Goal: Task Accomplishment & Management: Manage account settings

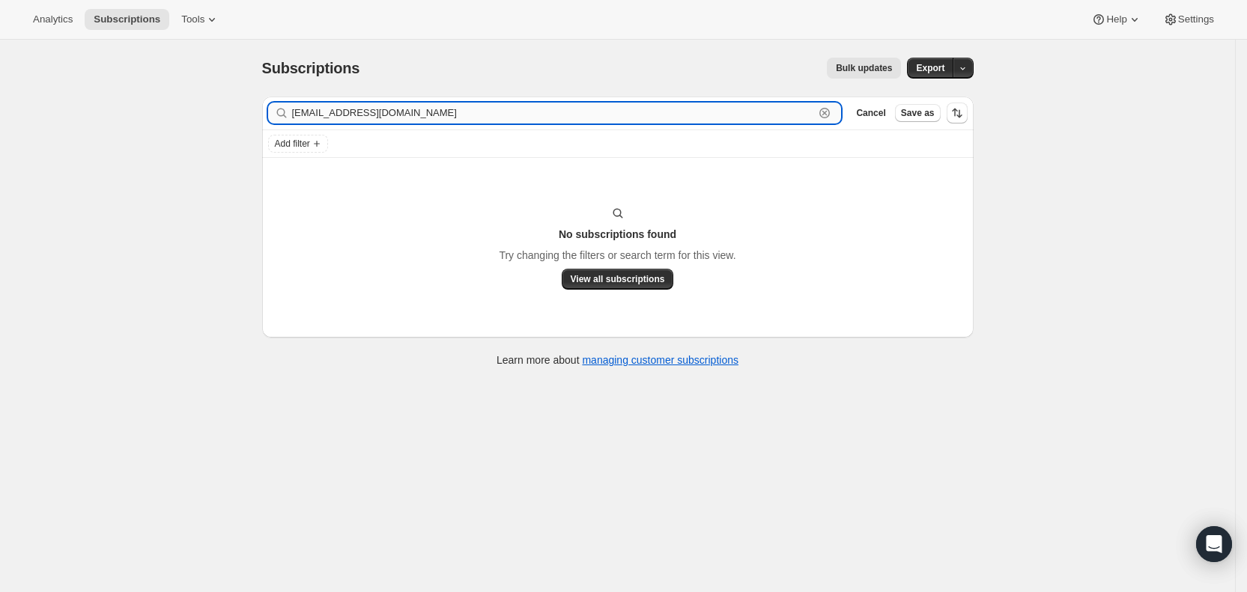
drag, startPoint x: 423, startPoint y: 103, endPoint x: 297, endPoint y: 113, distance: 126.2
click at [297, 113] on input "[EMAIL_ADDRESS][DOMAIN_NAME]" at bounding box center [553, 113] width 523 height 21
paste input "aakordonski"
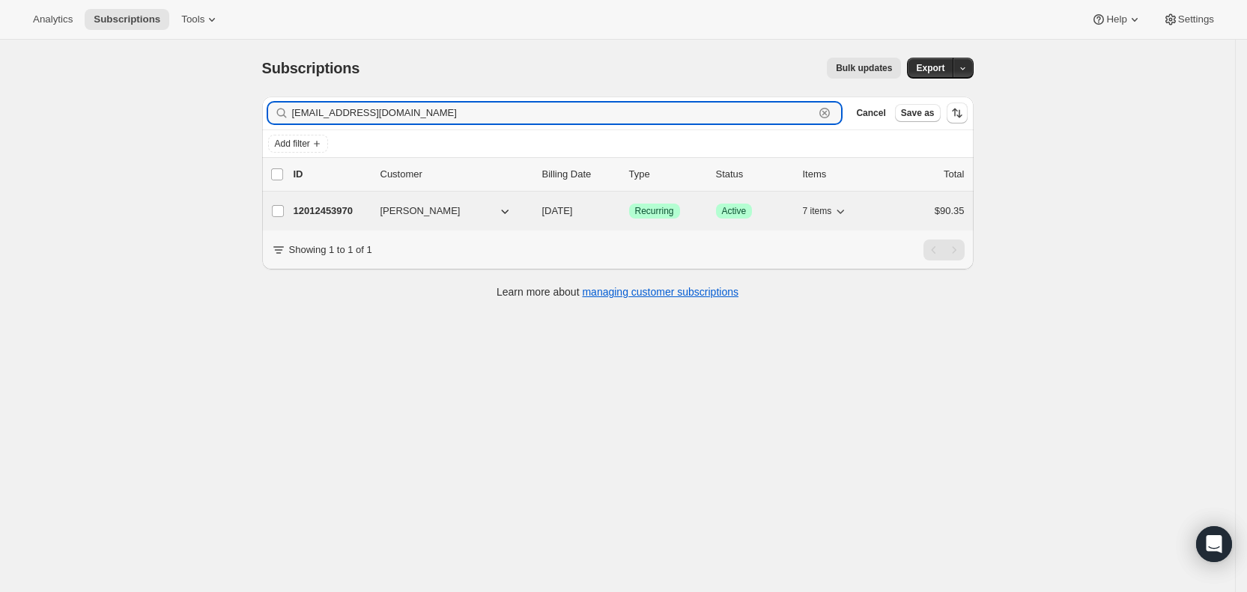
type input "[EMAIL_ADDRESS][DOMAIN_NAME]"
click at [573, 213] on span "[DATE]" at bounding box center [557, 210] width 31 height 11
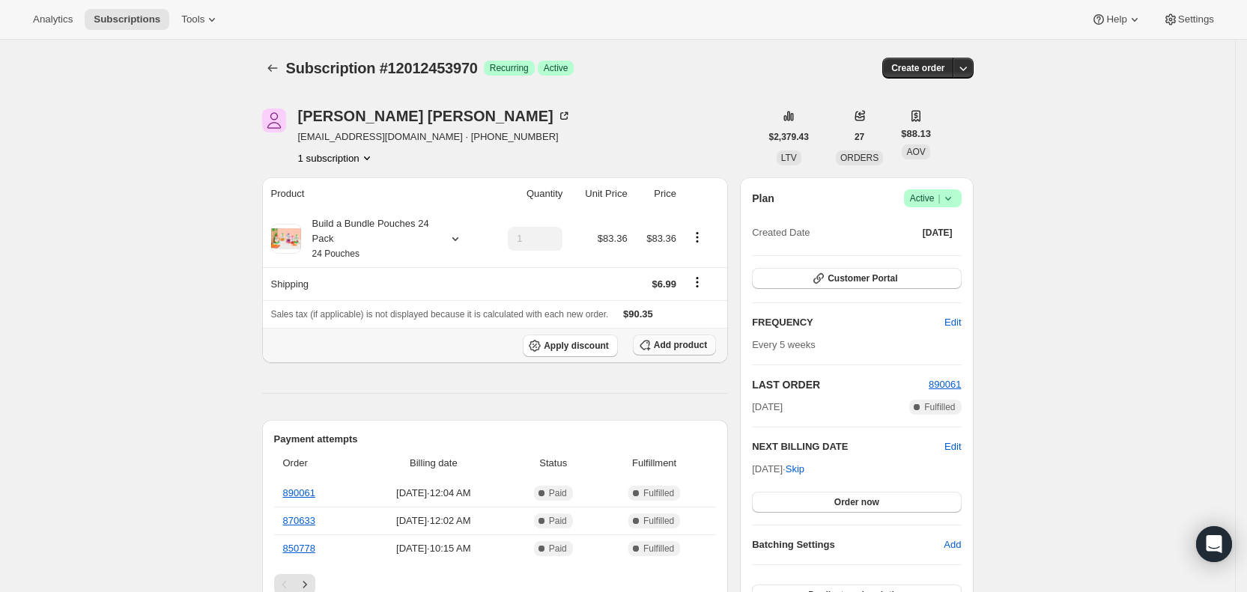
click at [677, 341] on span "Add product" at bounding box center [680, 345] width 53 height 12
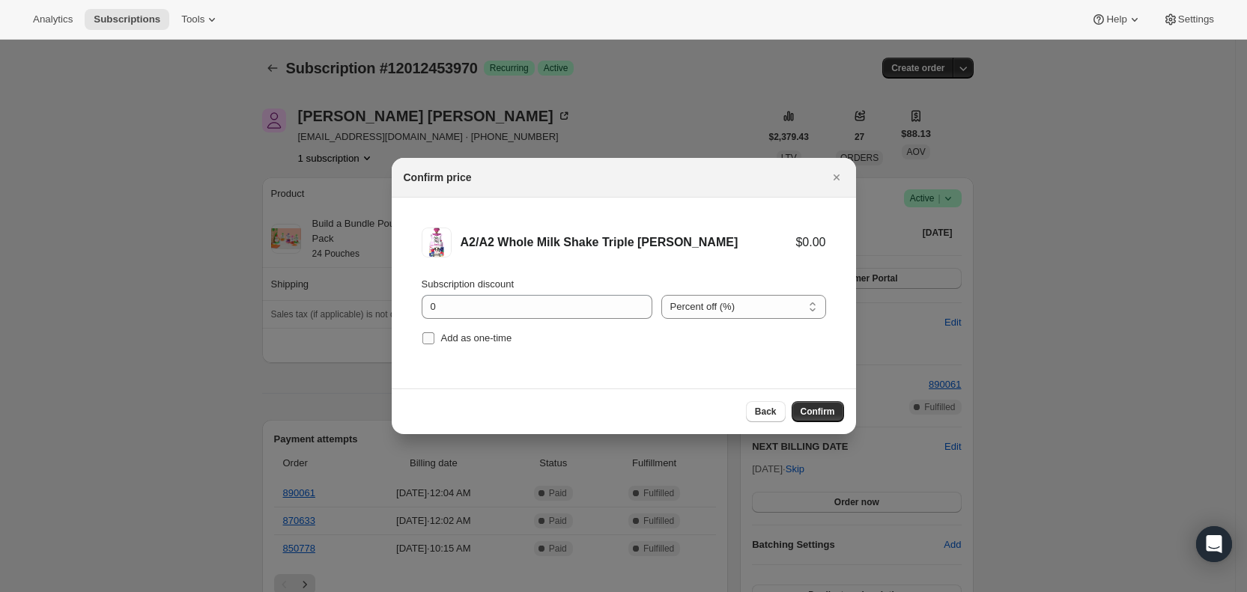
click at [434, 340] on input "Add as one-time" at bounding box center [428, 338] width 12 height 12
checkbox input "true"
click at [815, 410] on span "Confirm" at bounding box center [818, 412] width 34 height 12
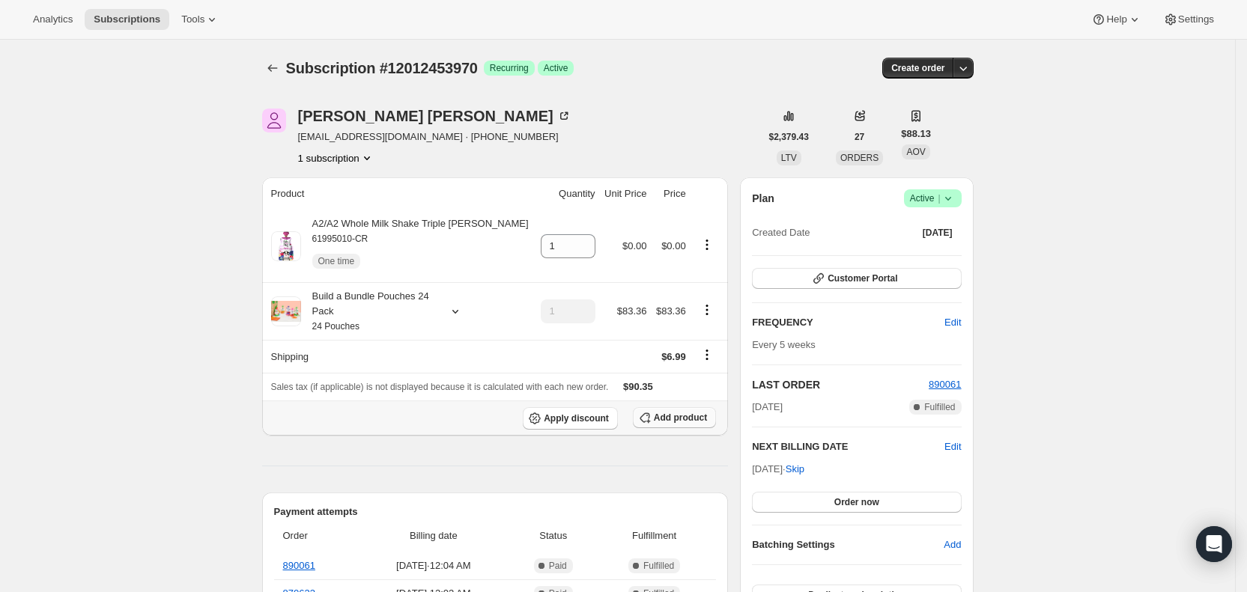
click at [681, 419] on span "Add product" at bounding box center [680, 418] width 53 height 12
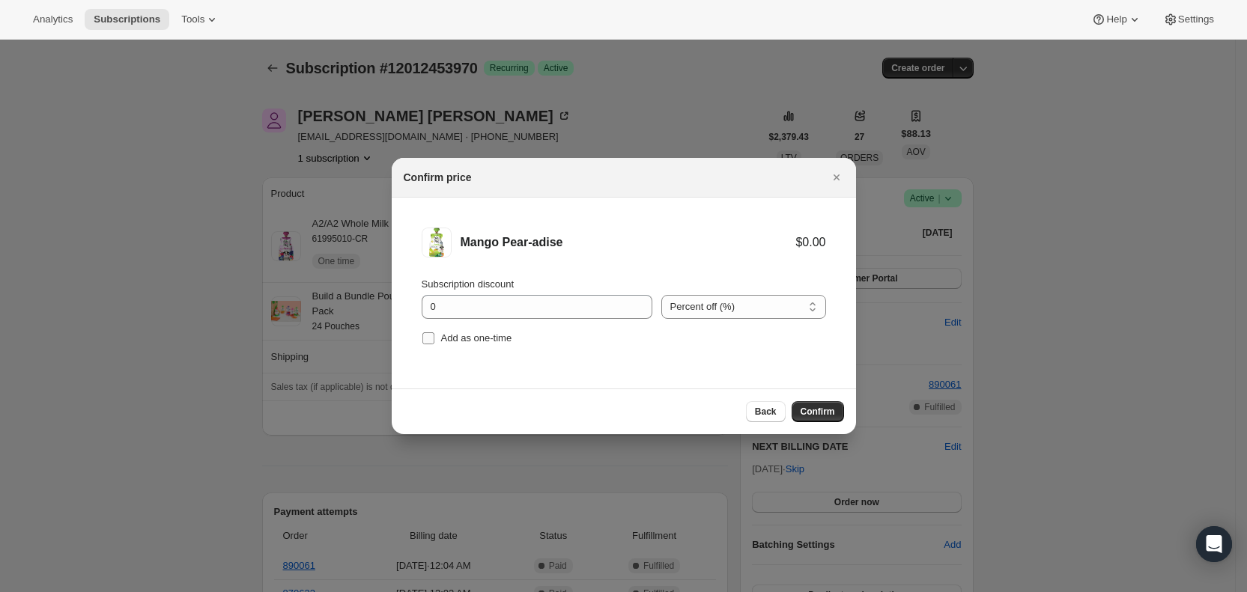
click at [426, 336] on input "Add as one-time" at bounding box center [428, 338] width 12 height 12
checkbox input "true"
click at [805, 408] on span "Confirm" at bounding box center [818, 412] width 34 height 12
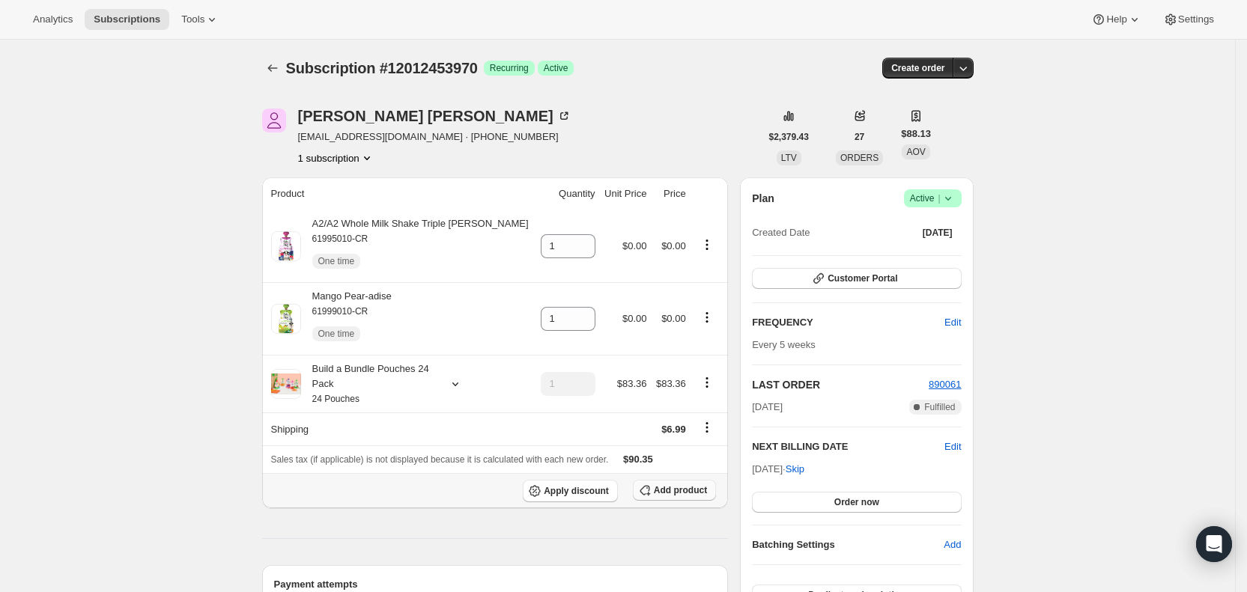
click at [706, 492] on span "Add product" at bounding box center [680, 490] width 53 height 12
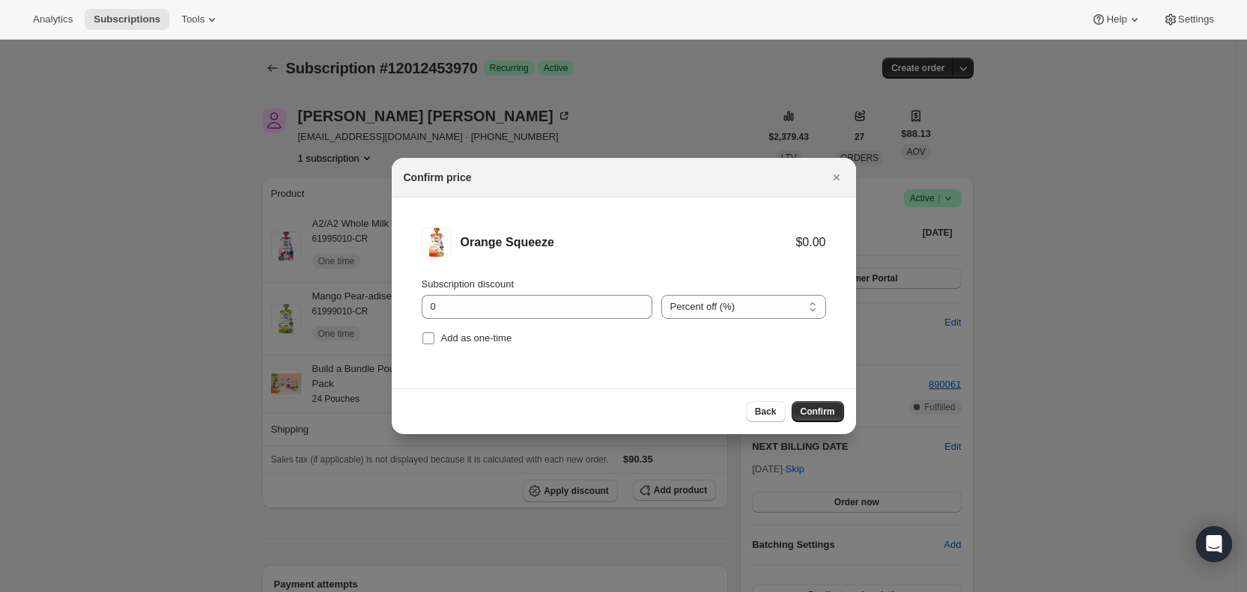
click at [434, 339] on input "Add as one-time" at bounding box center [428, 338] width 12 height 12
checkbox input "true"
click at [822, 410] on span "Confirm" at bounding box center [818, 412] width 34 height 12
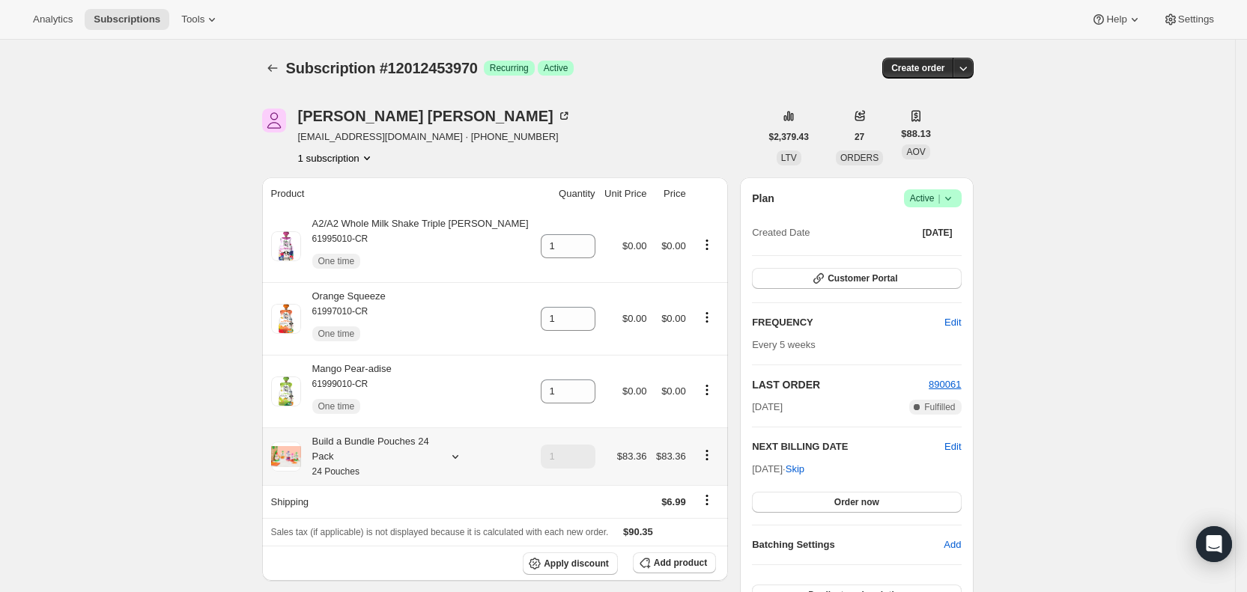
click at [458, 457] on icon at bounding box center [455, 457] width 6 height 4
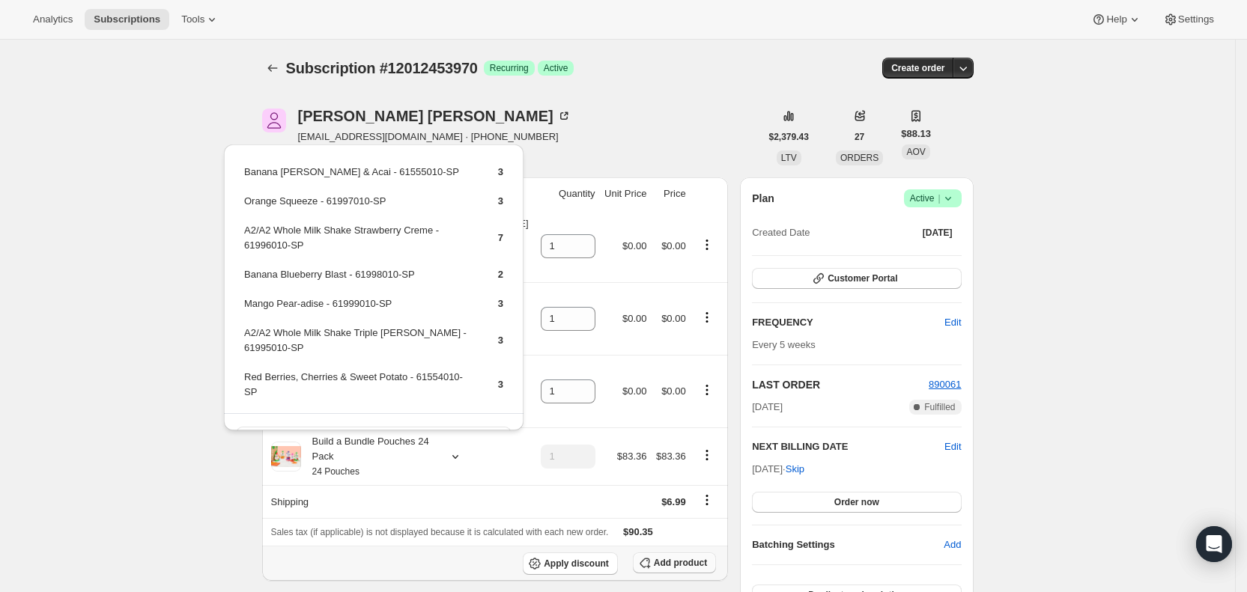
click at [693, 568] on span "Add product" at bounding box center [680, 563] width 53 height 12
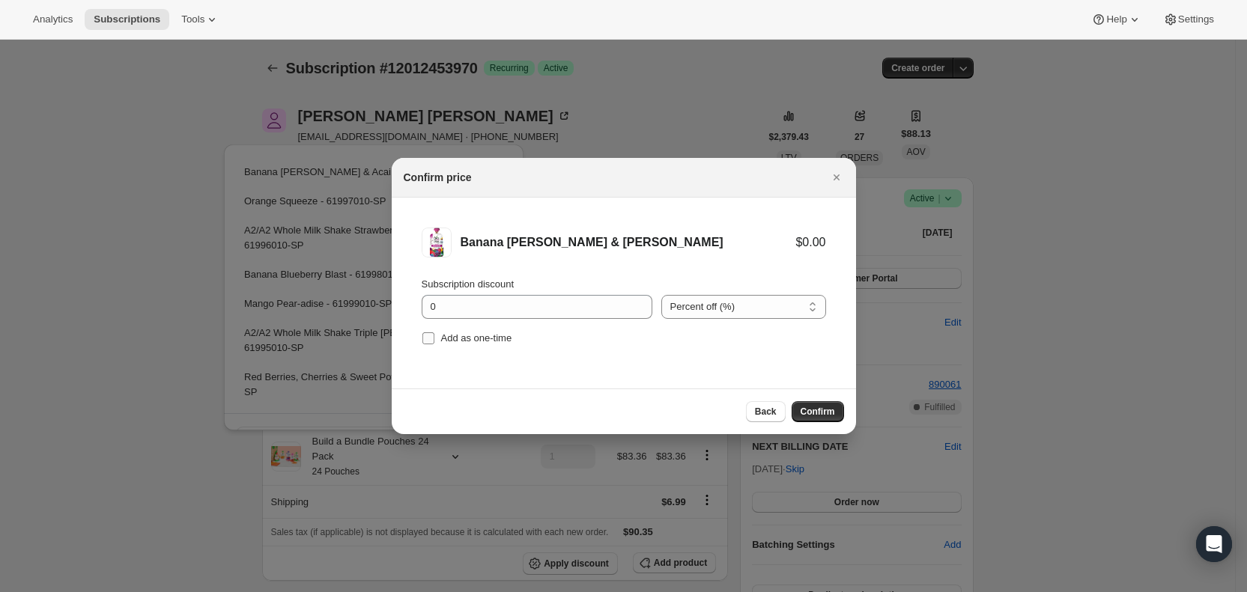
click at [448, 339] on span "Add as one-time" at bounding box center [476, 337] width 71 height 11
click at [434, 339] on input "Add as one-time" at bounding box center [428, 338] width 12 height 12
checkbox input "true"
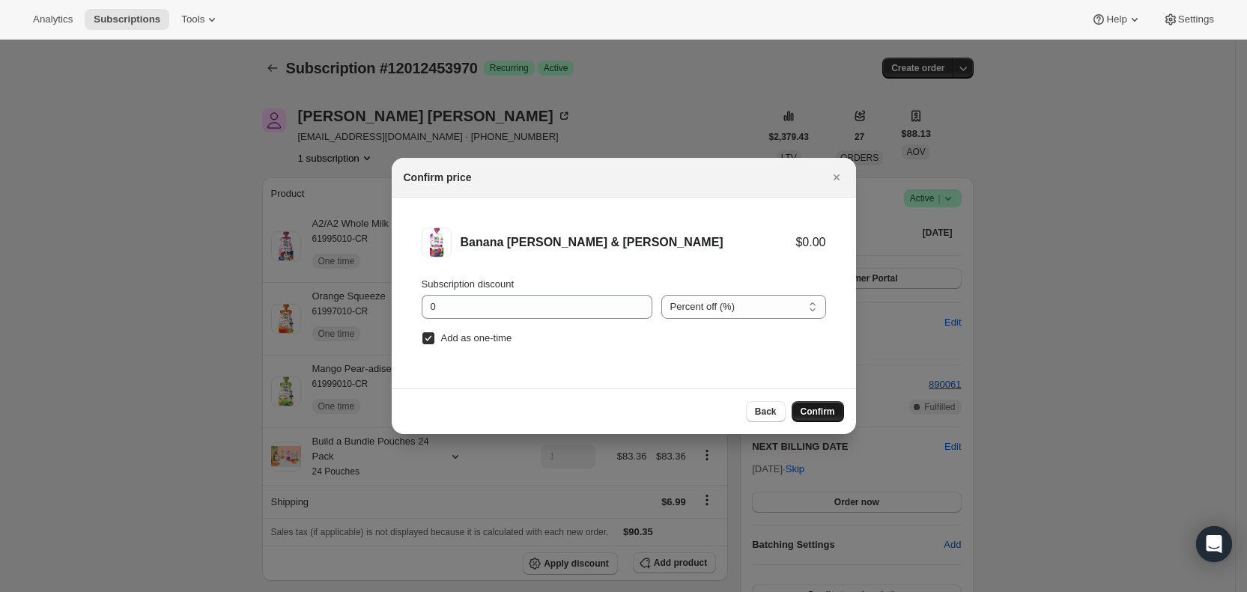
click at [827, 411] on span "Confirm" at bounding box center [818, 412] width 34 height 12
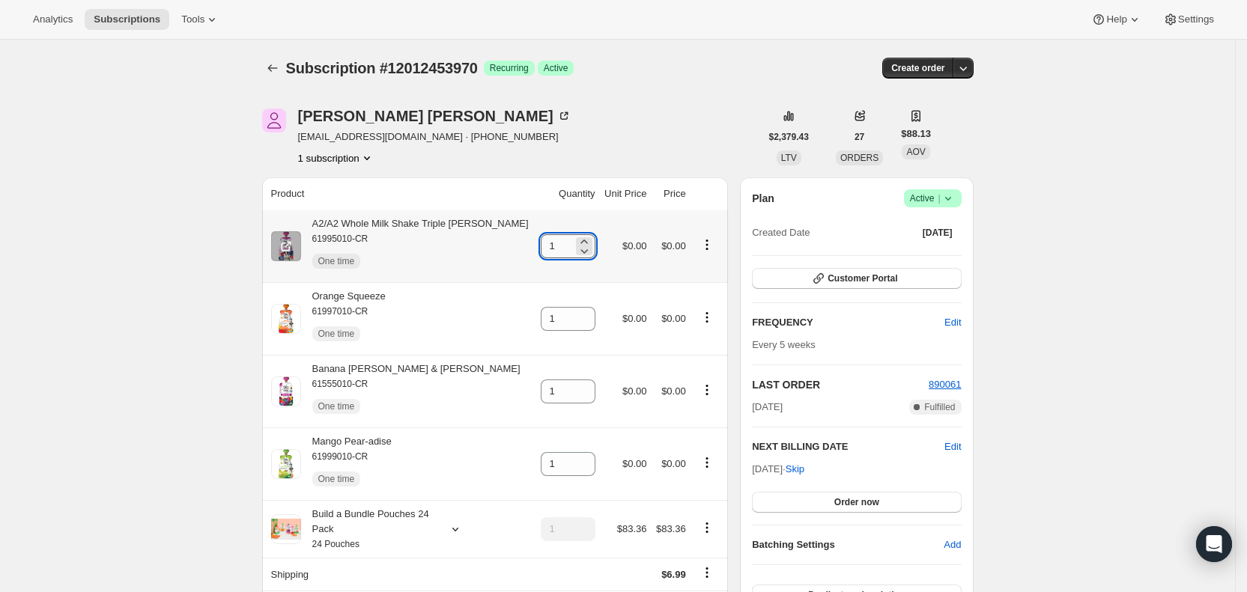
drag, startPoint x: 535, startPoint y: 251, endPoint x: 550, endPoint y: 250, distance: 15.0
click at [550, 250] on input "1" at bounding box center [557, 246] width 32 height 24
type input "3"
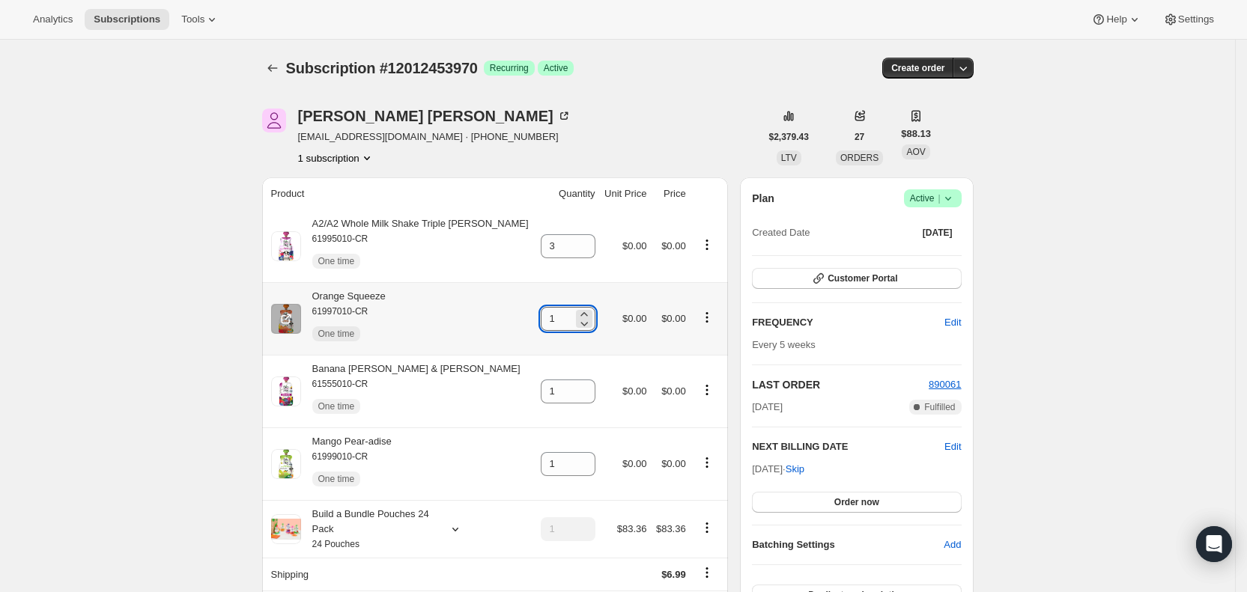
drag, startPoint x: 537, startPoint y: 323, endPoint x: 546, endPoint y: 320, distance: 9.5
click at [546, 320] on input "1" at bounding box center [557, 319] width 32 height 24
type input "2"
drag, startPoint x: 535, startPoint y: 391, endPoint x: 556, endPoint y: 391, distance: 20.2
click at [556, 391] on input "1" at bounding box center [557, 392] width 32 height 24
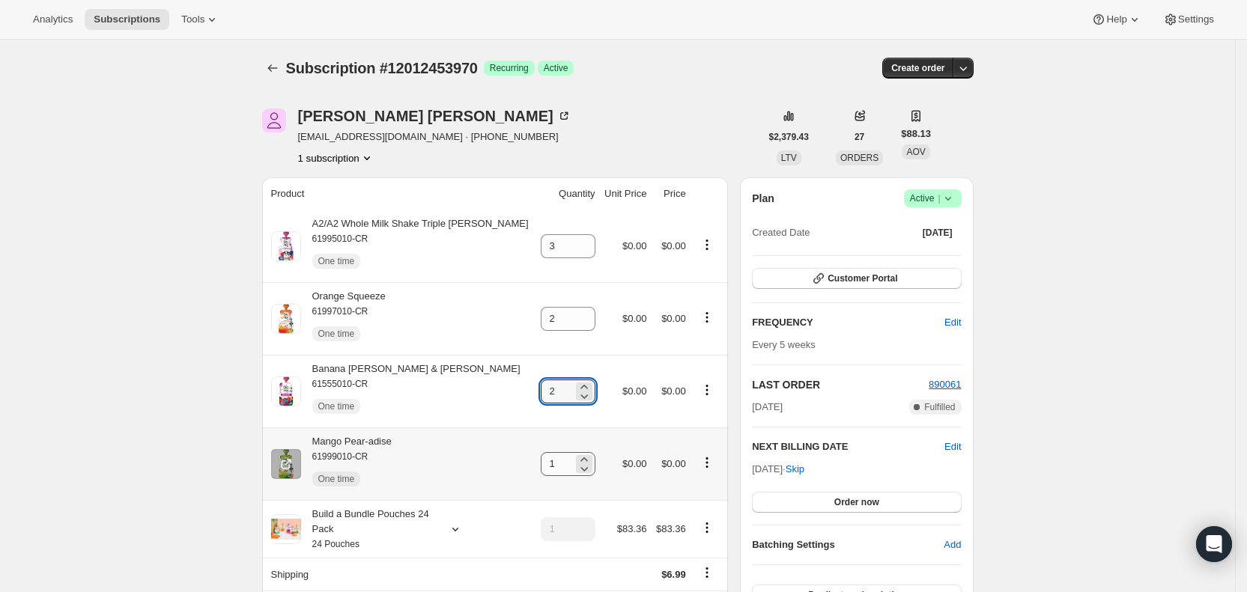
type input "2"
drag, startPoint x: 534, startPoint y: 469, endPoint x: 550, endPoint y: 466, distance: 16.0
click at [547, 466] on input "1" at bounding box center [557, 464] width 32 height 24
type input "2"
